Goal: Transaction & Acquisition: Obtain resource

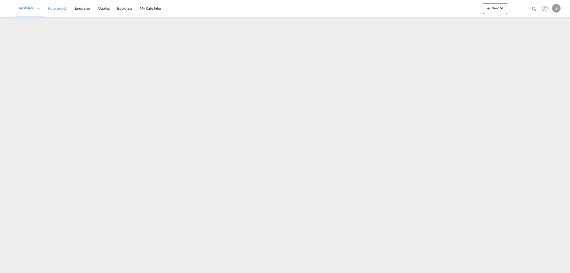
click at [65, 12] on link "Rate Search" at bounding box center [57, 8] width 27 height 17
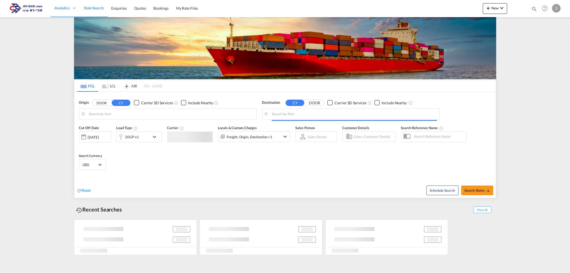
type input "Xingang, CNXGA"
type input "Ashdod, ILASH"
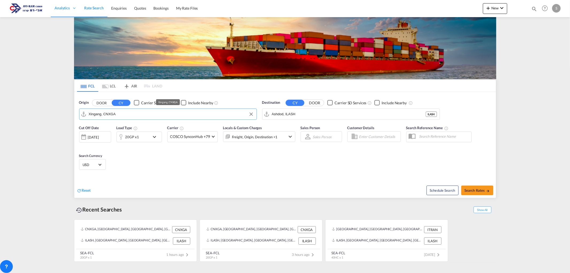
click at [108, 112] on input "Xingang, CNXGA" at bounding box center [171, 114] width 165 height 8
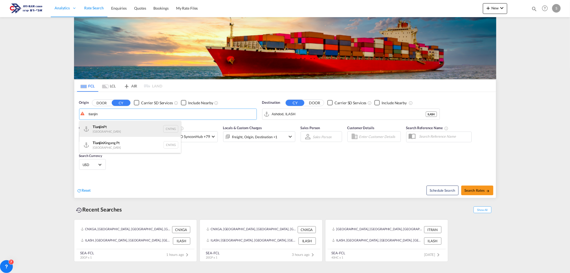
click at [126, 130] on div "Tianjin Pt China CNTNG" at bounding box center [130, 129] width 102 height 16
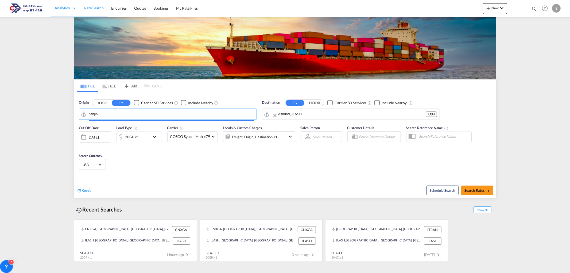
type input "Tianjin Pt, CNTNG"
click at [301, 114] on input "Ashdod, ILASH" at bounding box center [351, 114] width 147 height 8
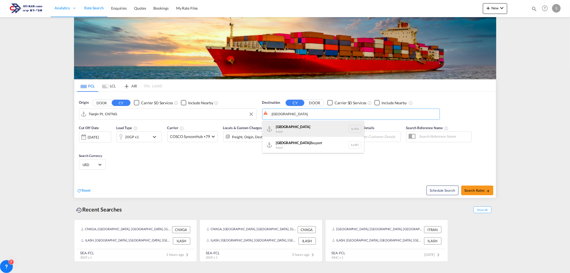
click at [277, 130] on div "Haifa [GEOGRAPHIC_DATA] ILHFA" at bounding box center [313, 129] width 102 height 16
type input "[GEOGRAPHIC_DATA], [GEOGRAPHIC_DATA]"
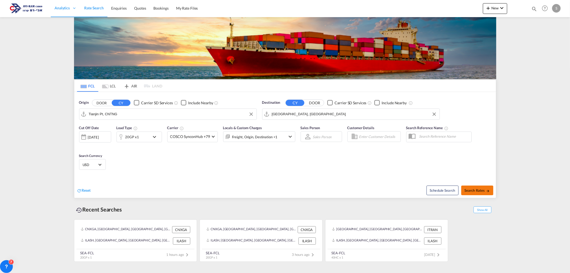
click at [484, 192] on span "Search Rates" at bounding box center [477, 190] width 26 height 4
type input "CNTNG to ILHFA / [DATE]"
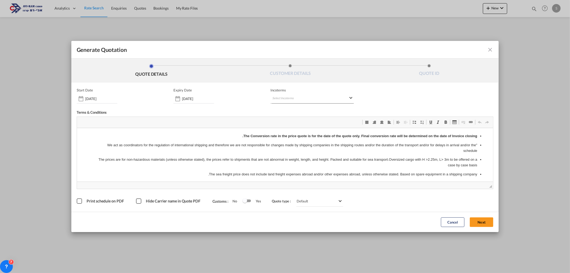
click at [276, 100] on md-select "Select Incoterms DPU - import Delivery at Place Unloaded DAP - export Delivered…" at bounding box center [311, 99] width 83 height 10
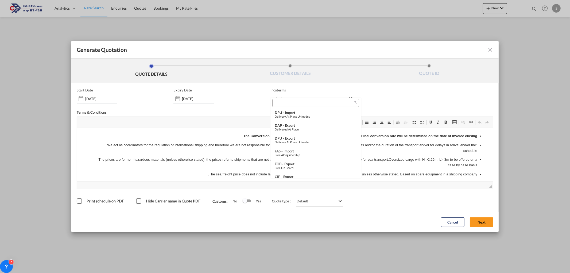
scroll to position [187, 0]
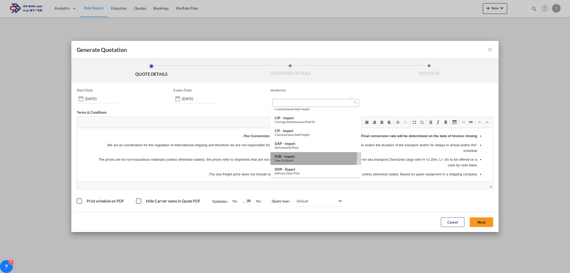
click at [298, 157] on div "FOB - import" at bounding box center [316, 156] width 82 height 4
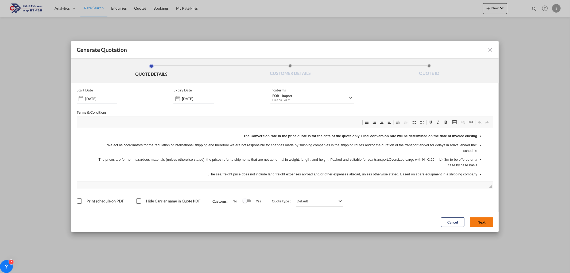
click at [482, 221] on button "Next" at bounding box center [482, 222] width 24 height 10
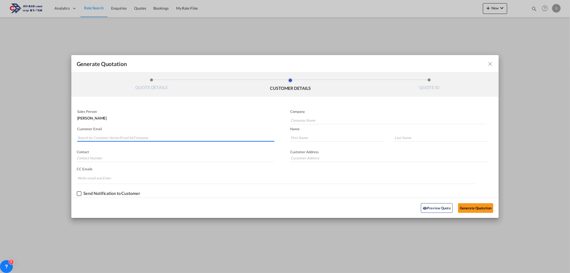
click at [117, 137] on input "Search by Customer Name/Email Id/Company" at bounding box center [175, 138] width 197 height 8
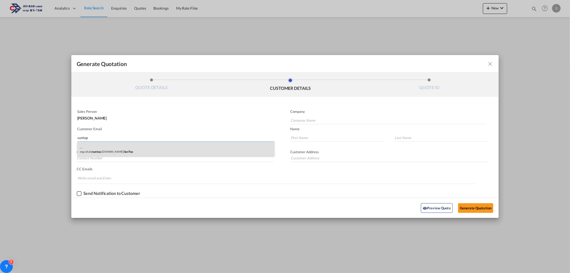
type input "suntop"
click at [119, 148] on div ". . eng.rahal@ suntop .[DOMAIN_NAME] | SunTop" at bounding box center [175, 149] width 197 height 14
type input "SunTop"
type input "[EMAIL_ADDRESS][DOMAIN_NAME]"
type input "."
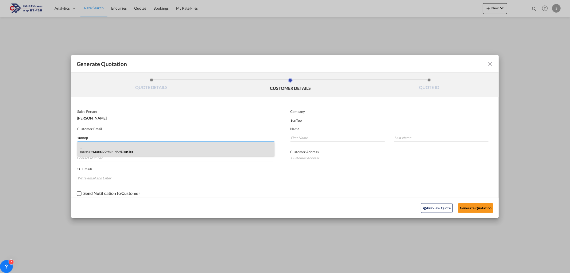
type input "."
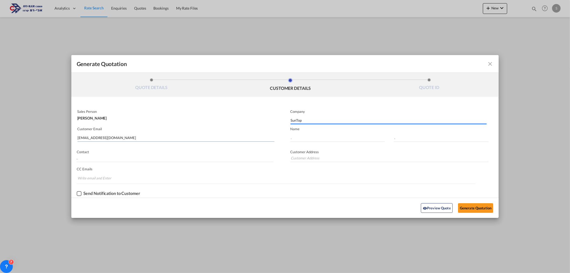
type input "."
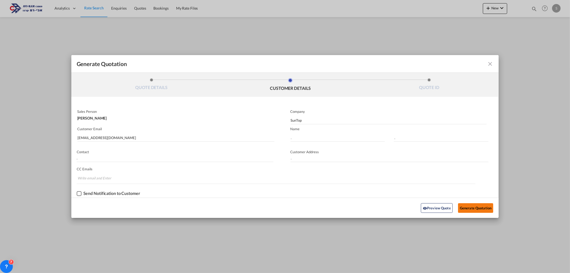
click at [476, 206] on button "Generate Quotation" at bounding box center [475, 208] width 35 height 10
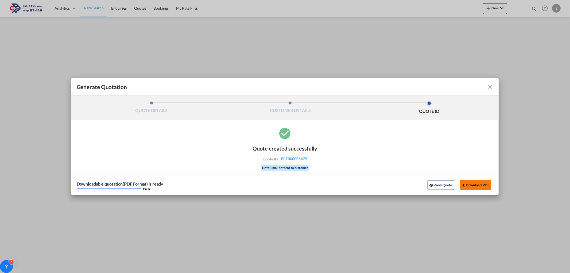
click at [479, 183] on button "Download PDF" at bounding box center [475, 185] width 32 height 10
